Goal: Check status: Check status

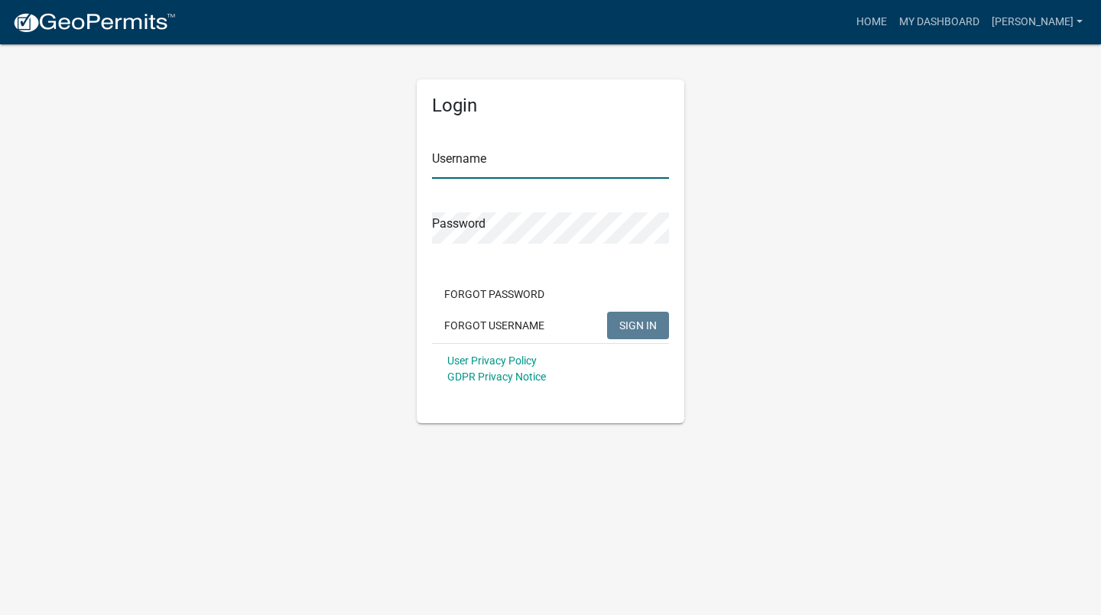
type input "[PERSON_NAME]"
click at [639, 330] on span "SIGN IN" at bounding box center [637, 325] width 37 height 12
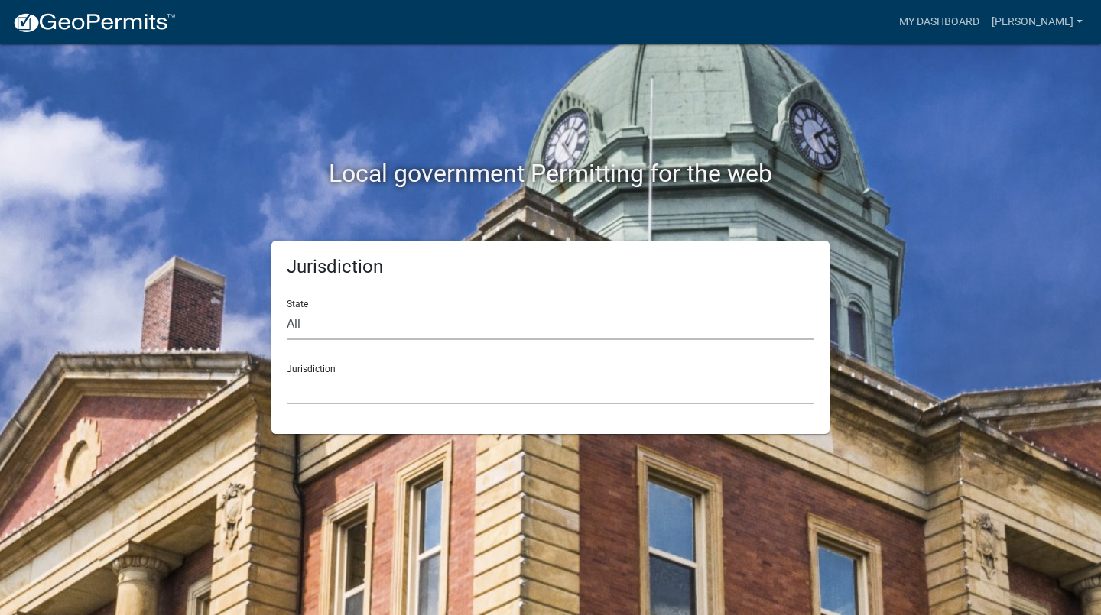
click at [386, 318] on select "All [US_STATE] [US_STATE] [US_STATE] [US_STATE] [US_STATE] [US_STATE] [US_STATE…" at bounding box center [551, 324] width 528 height 31
select select "[US_STATE]"
click at [287, 309] on select "All [US_STATE] [US_STATE] [US_STATE] [US_STATE] [US_STATE] [US_STATE] [US_STATE…" at bounding box center [551, 324] width 528 height 31
click at [404, 378] on select "[GEOGRAPHIC_DATA], [US_STATE][PERSON_NAME][GEOGRAPHIC_DATA], [US_STATE][PERSON_…" at bounding box center [551, 389] width 528 height 31
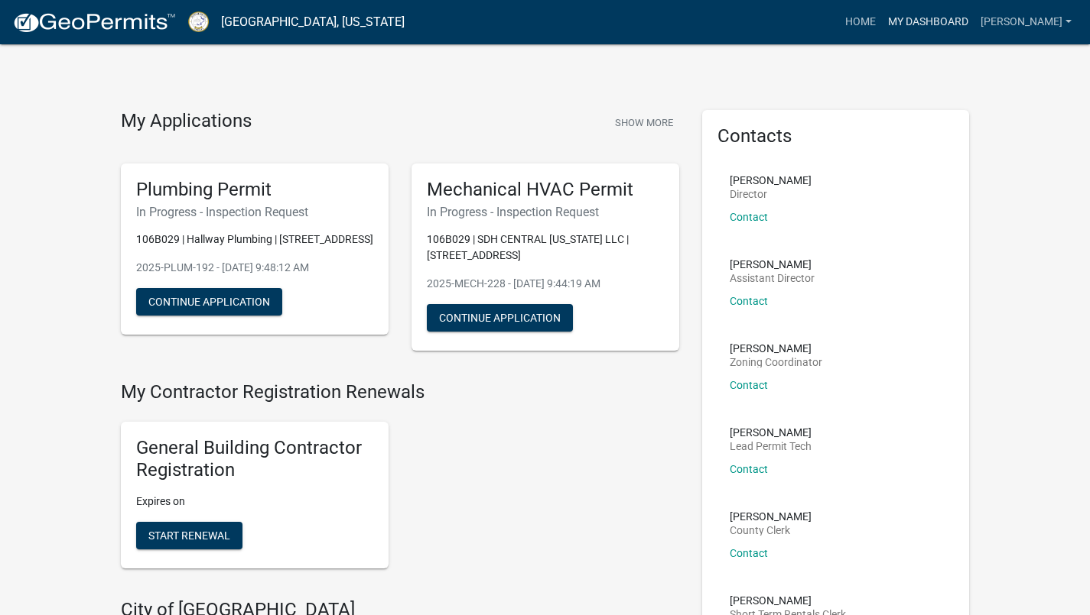
click at [973, 28] on link "My Dashboard" at bounding box center [928, 22] width 93 height 29
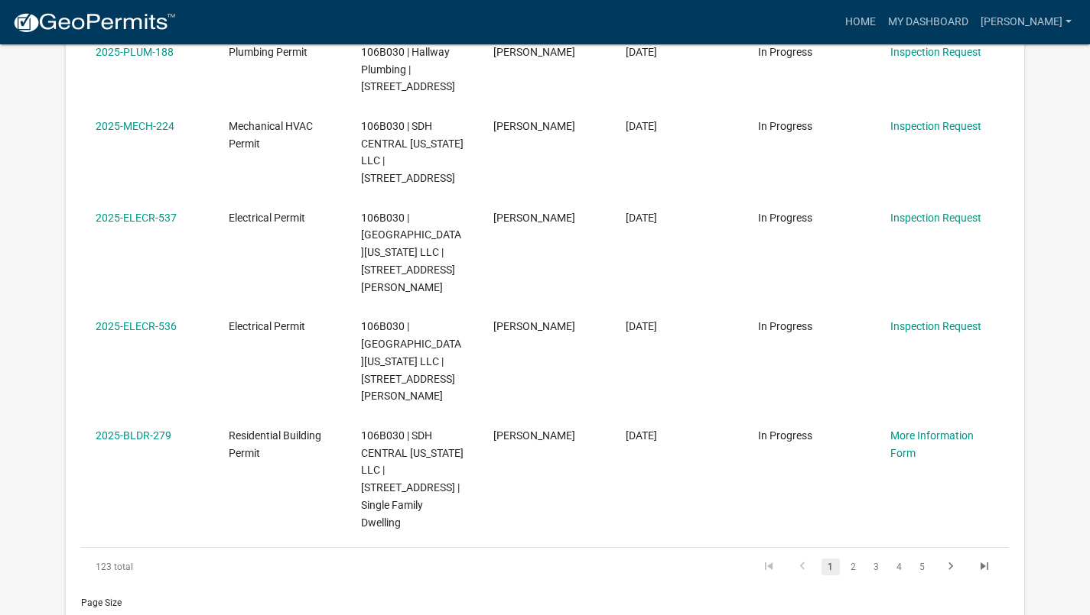
scroll to position [857, 0]
click at [855, 559] on link "2" at bounding box center [853, 567] width 18 height 17
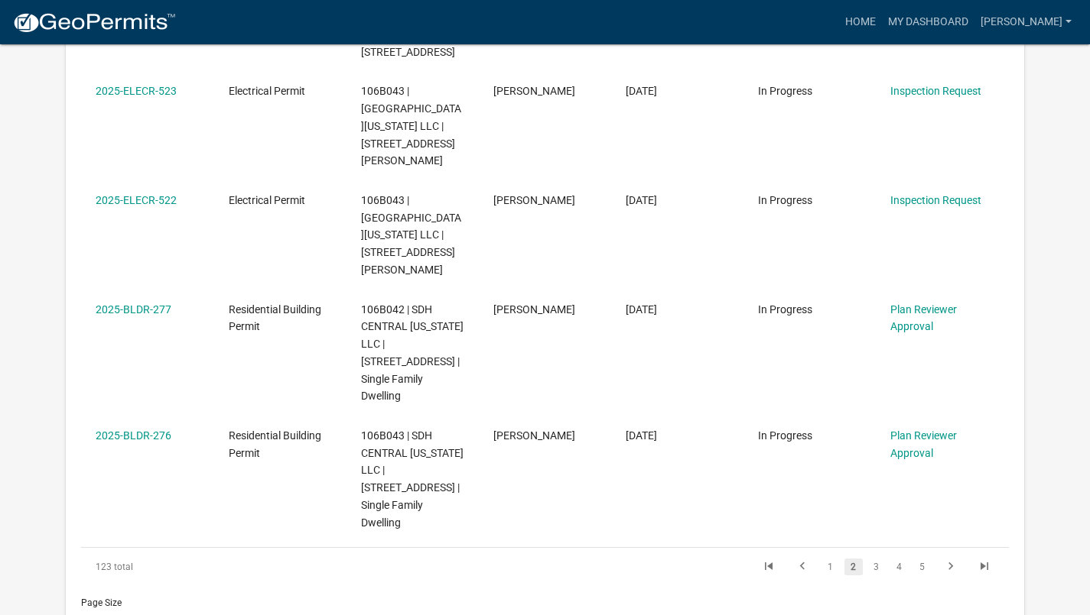
click at [919, 304] on link "Plan Reviewer Approval" at bounding box center [923, 319] width 67 height 30
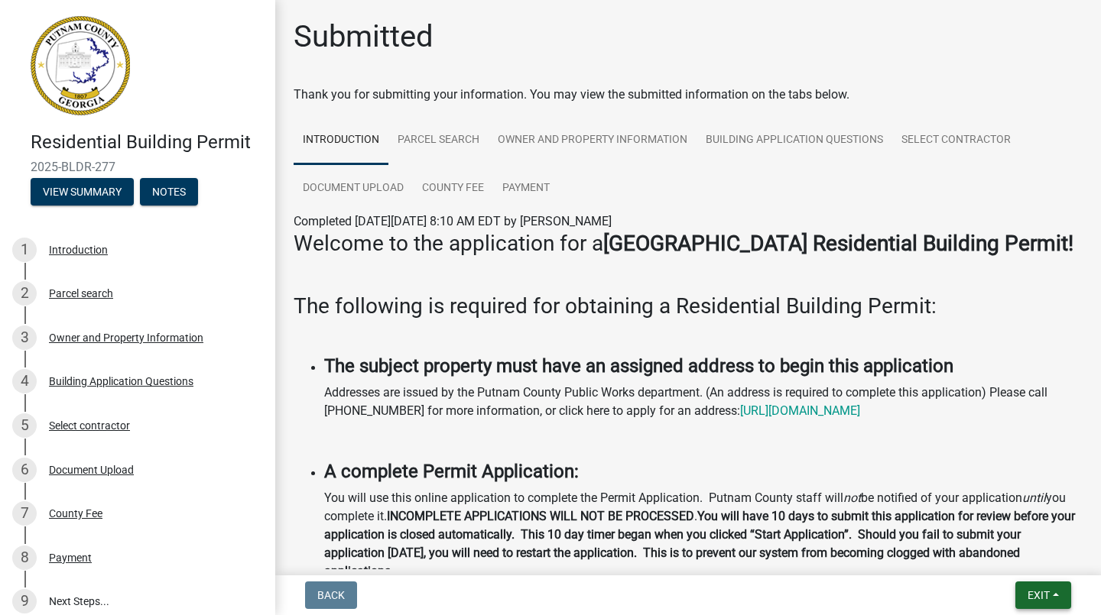
click at [1053, 593] on button "Exit" at bounding box center [1043, 596] width 56 height 28
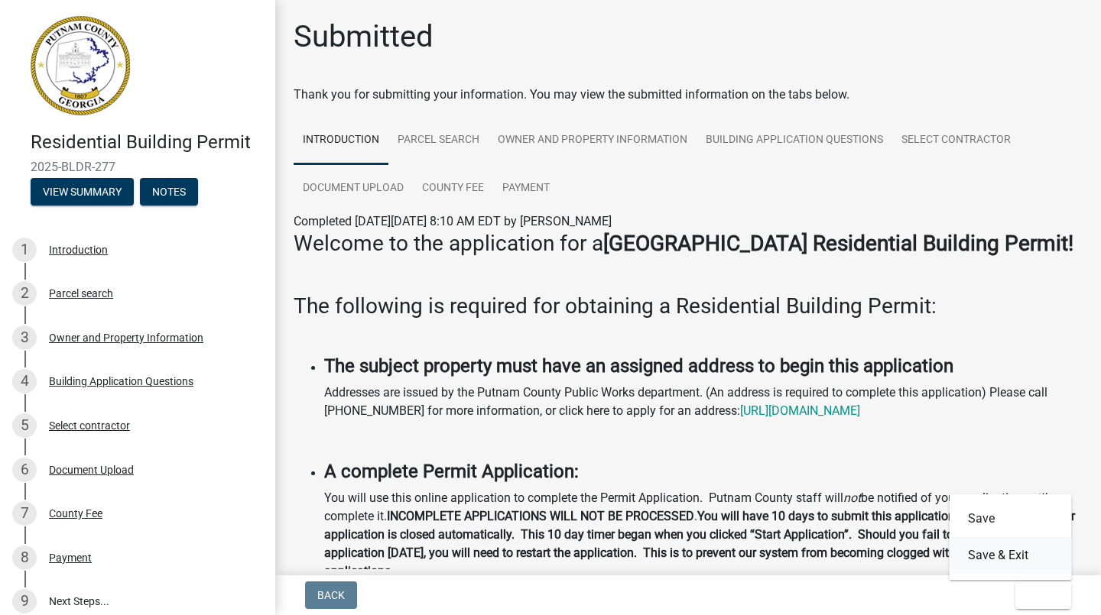
click at [1028, 567] on button "Save & Exit" at bounding box center [1011, 556] width 122 height 37
